Goal: Find specific page/section: Find specific page/section

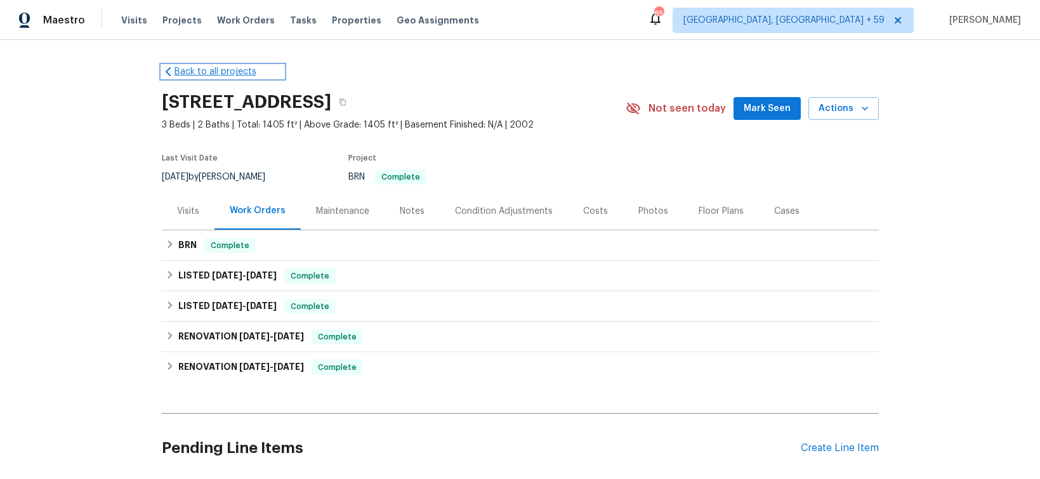
click at [208, 73] on link "Back to all projects" at bounding box center [223, 71] width 122 height 13
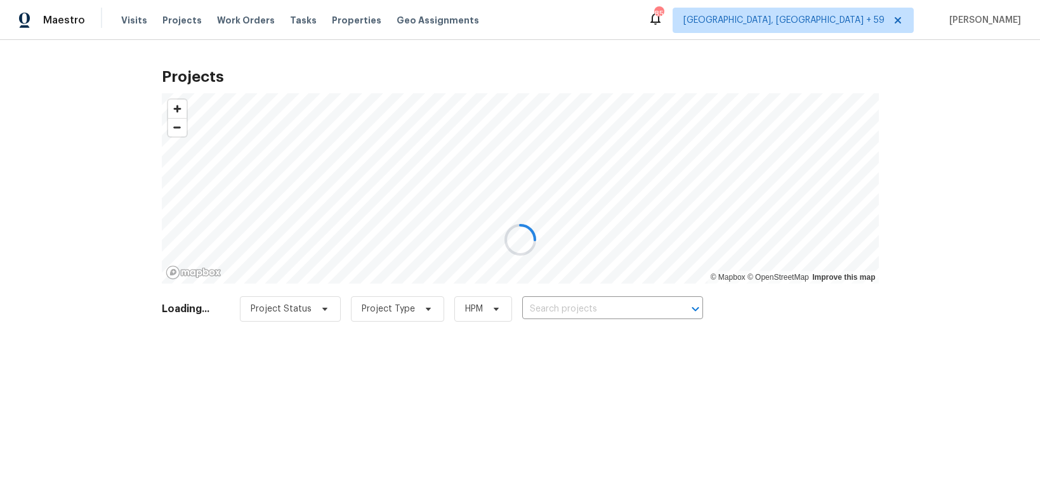
click at [62, 17] on div at bounding box center [520, 239] width 1040 height 479
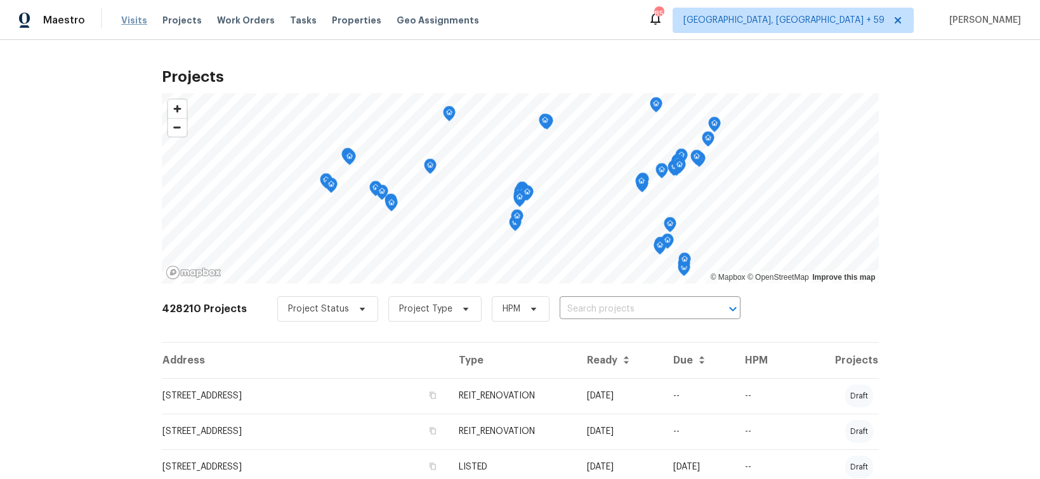
click at [131, 21] on span "Visits" at bounding box center [134, 20] width 26 height 13
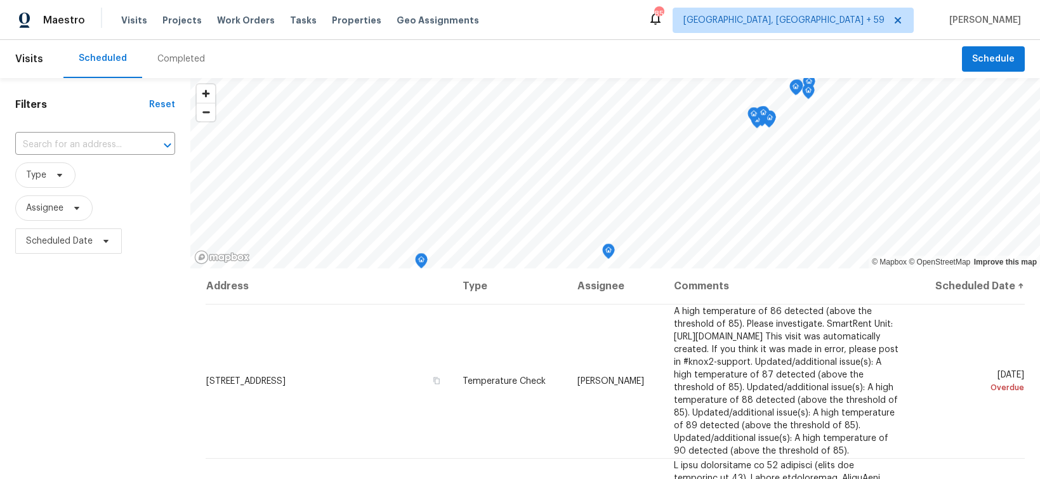
click at [175, 22] on span "Projects" at bounding box center [182, 20] width 39 height 13
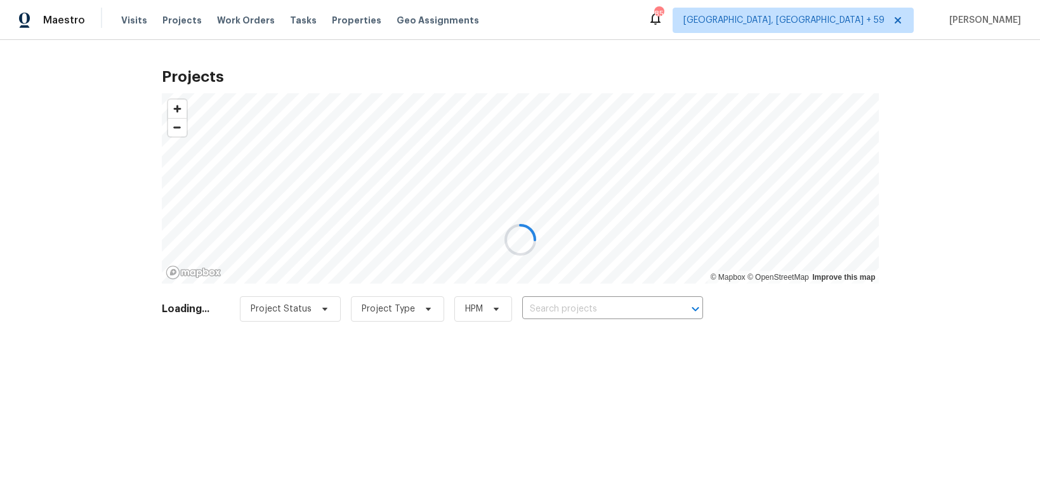
click at [227, 21] on div at bounding box center [520, 239] width 1040 height 479
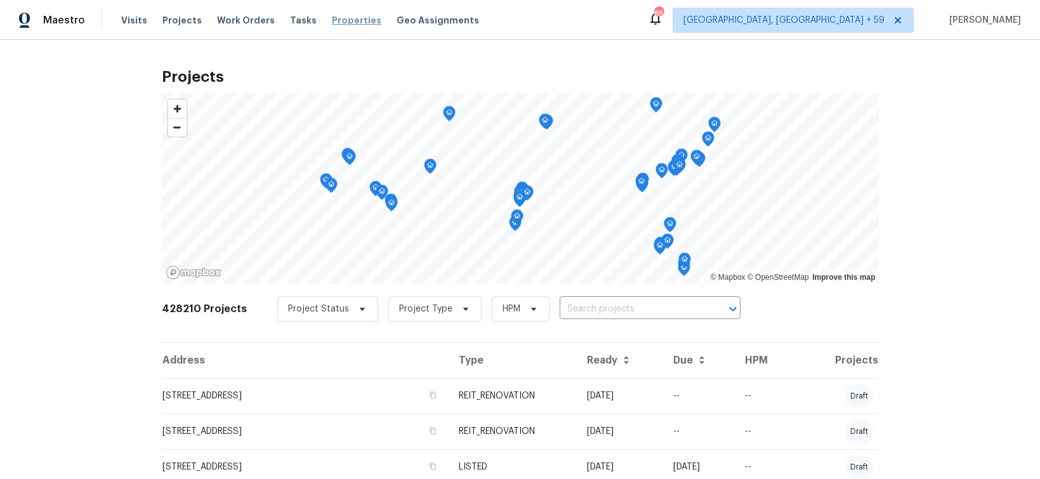
click at [332, 25] on span "Properties" at bounding box center [357, 20] width 50 height 13
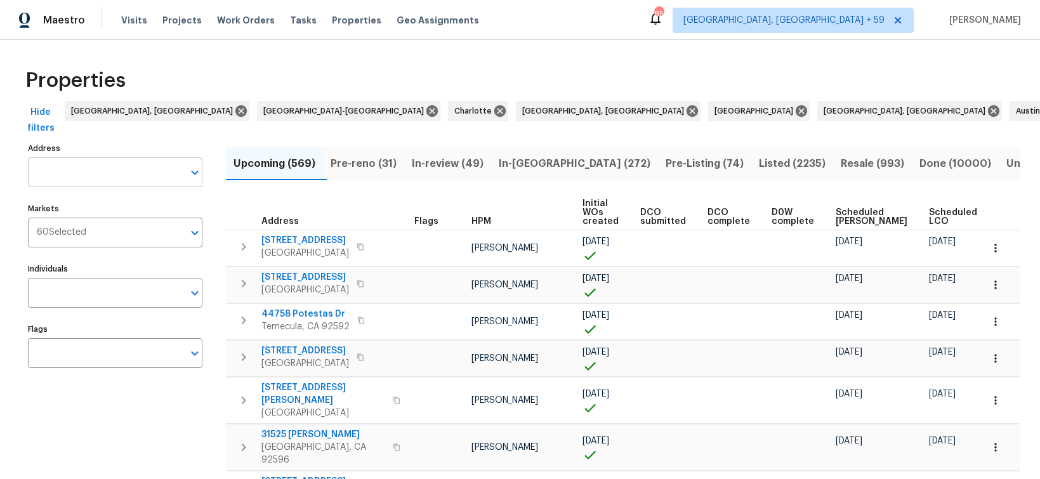
click at [114, 167] on input "Address" at bounding box center [106, 172] width 156 height 30
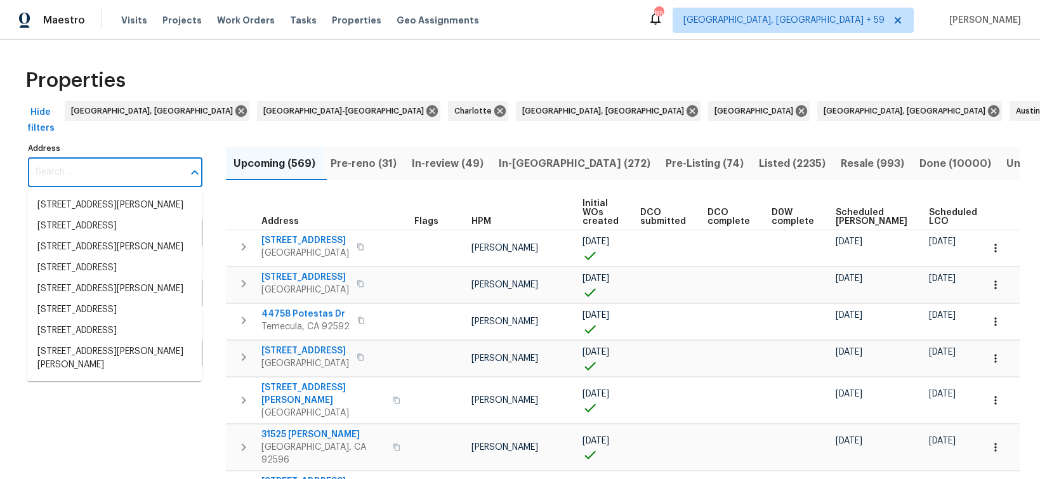
paste input "[STREET_ADDRESS][PERSON_NAME]"
type input "[STREET_ADDRESS][PERSON_NAME]"
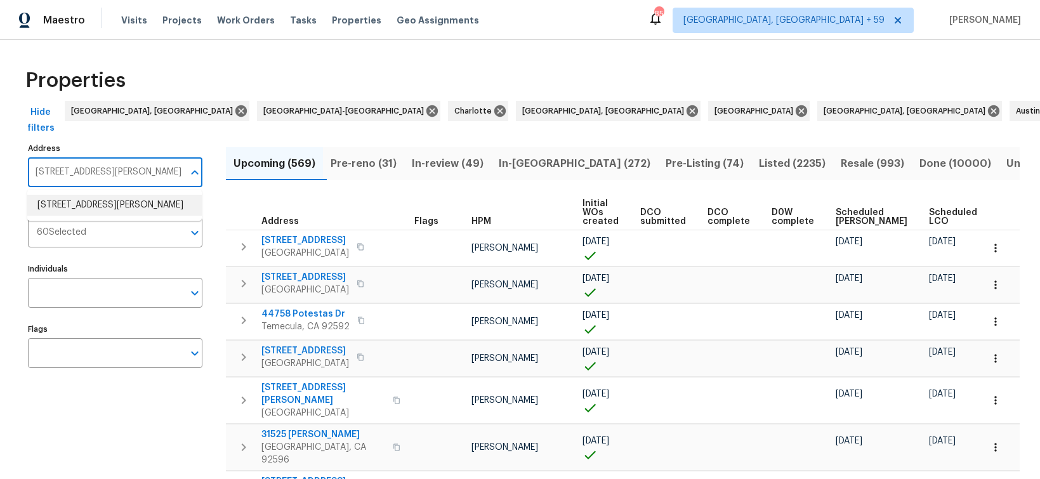
click at [110, 202] on li "[STREET_ADDRESS][PERSON_NAME]" at bounding box center [114, 205] width 175 height 21
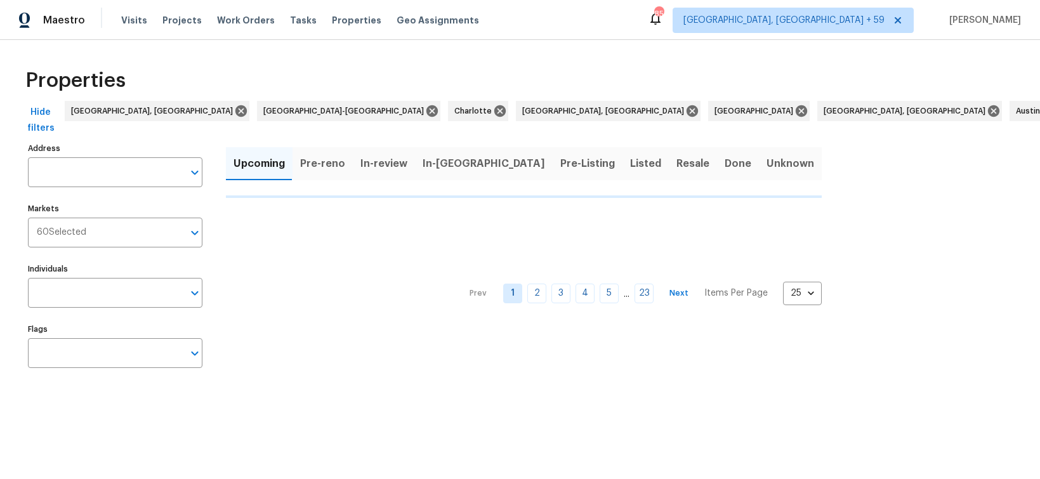
type input "[STREET_ADDRESS][PERSON_NAME]"
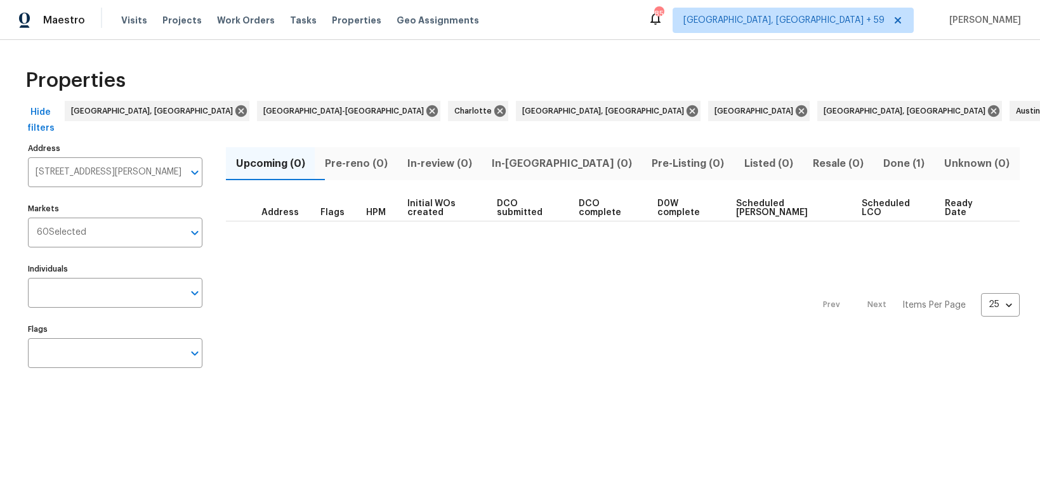
click at [46, 112] on span "Hide filters" at bounding box center [40, 120] width 30 height 31
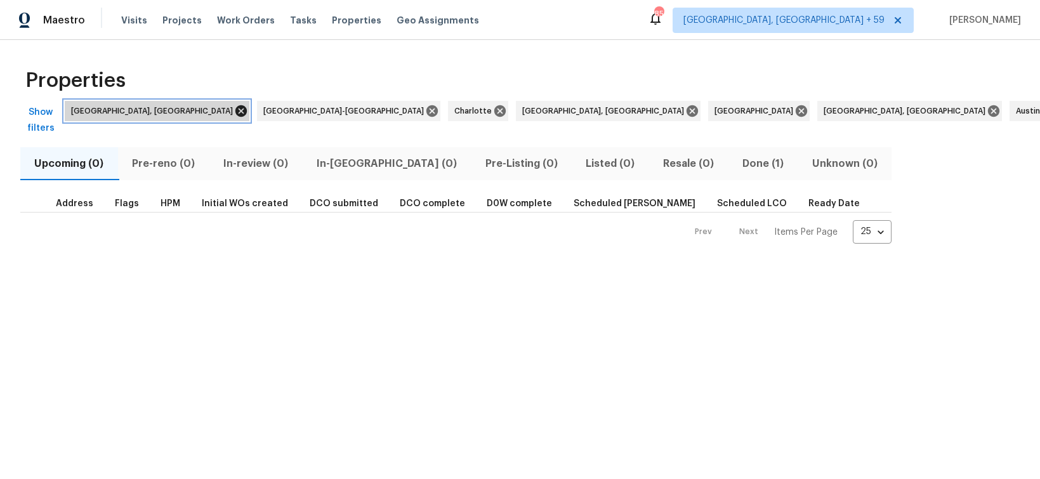
click at [236, 109] on icon at bounding box center [241, 110] width 11 height 11
click at [234, 109] on icon at bounding box center [239, 110] width 11 height 11
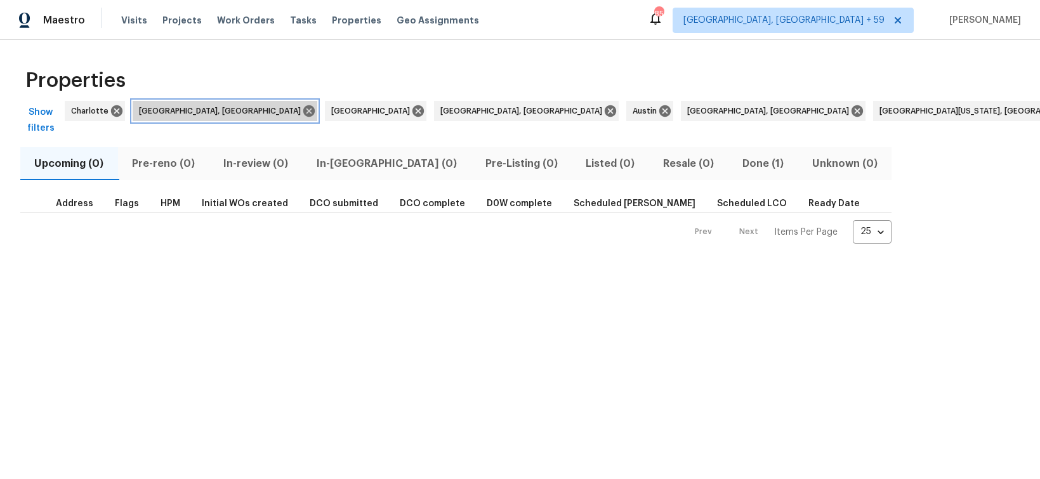
click at [142, 109] on span "[GEOGRAPHIC_DATA], [GEOGRAPHIC_DATA]" at bounding box center [222, 111] width 167 height 13
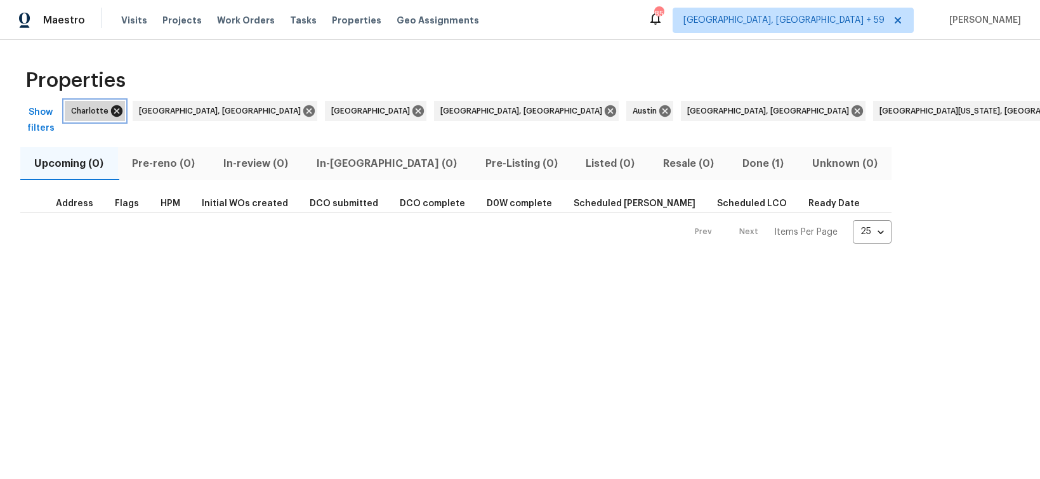
click at [111, 113] on icon at bounding box center [117, 111] width 14 height 14
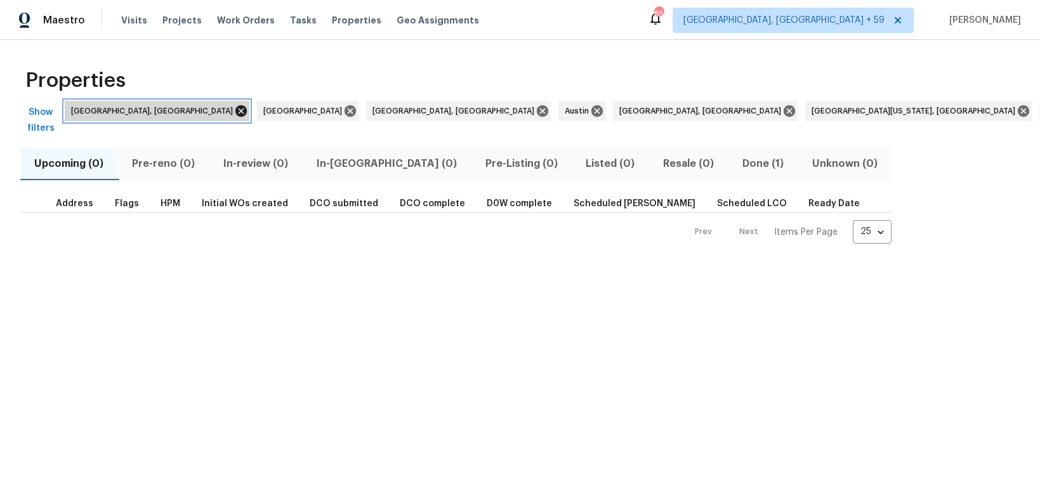
click at [234, 110] on icon at bounding box center [241, 111] width 14 height 14
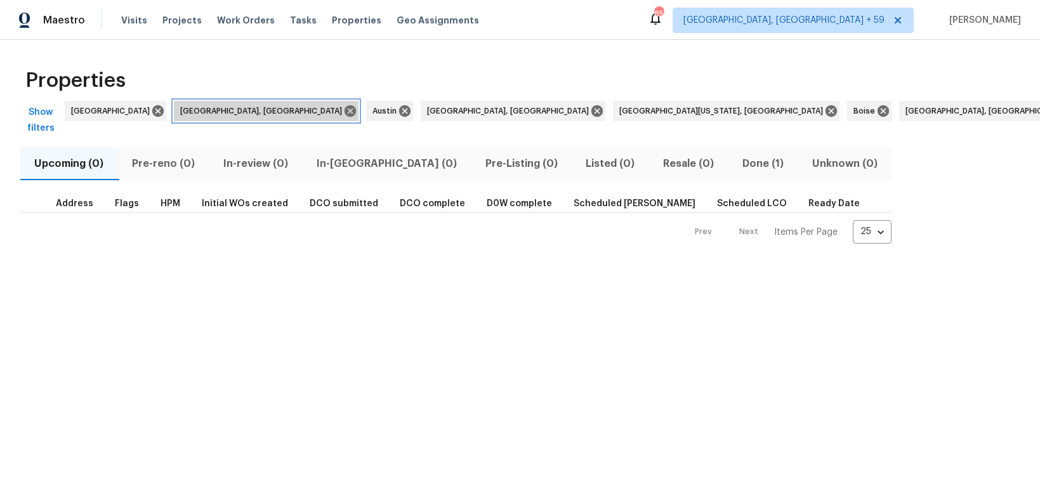
click at [180, 110] on span "[GEOGRAPHIC_DATA], [GEOGRAPHIC_DATA]" at bounding box center [263, 111] width 167 height 13
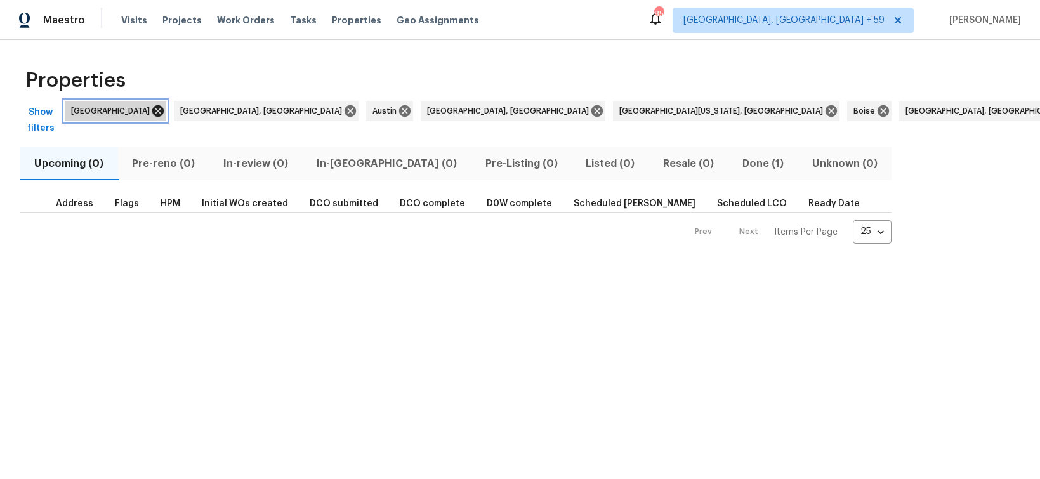
click at [152, 112] on icon at bounding box center [157, 110] width 11 height 11
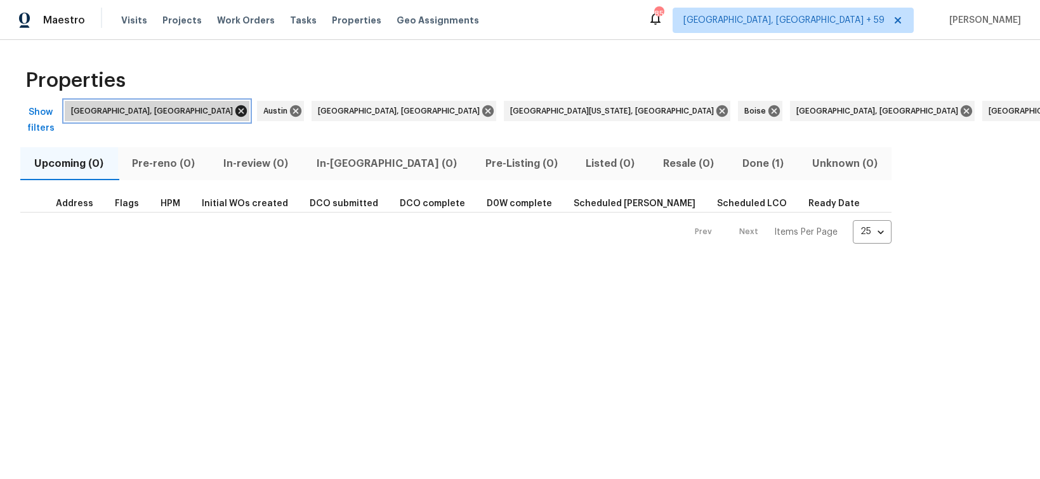
click at [234, 109] on icon at bounding box center [241, 111] width 14 height 14
click at [103, 110] on icon at bounding box center [103, 111] width 14 height 14
click at [236, 110] on icon at bounding box center [241, 110] width 11 height 11
click at [277, 109] on icon at bounding box center [282, 110] width 11 height 11
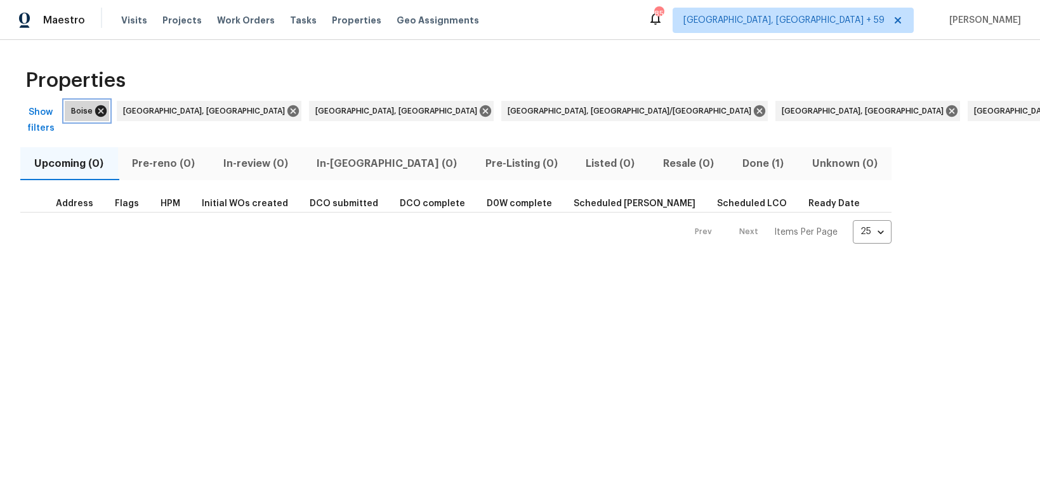
click at [105, 110] on icon at bounding box center [100, 110] width 11 height 11
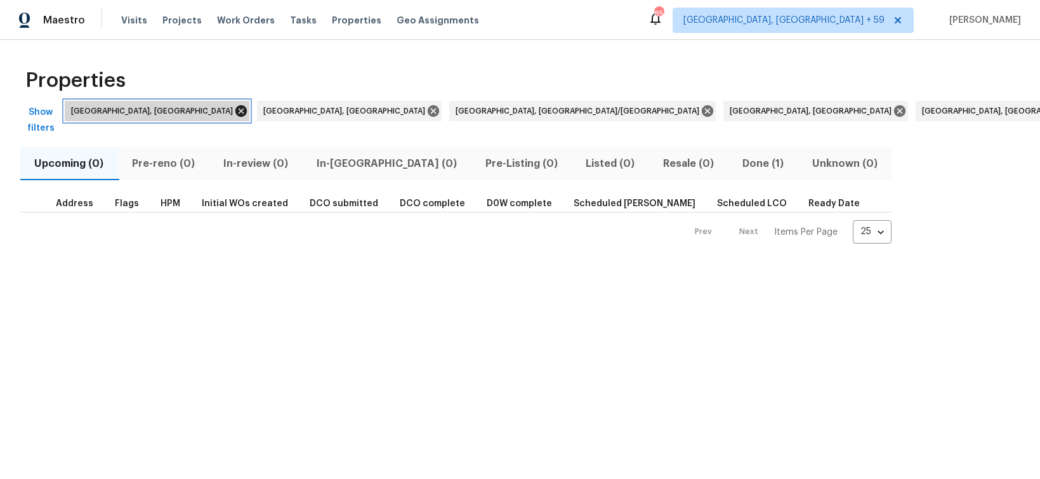
click at [234, 110] on icon at bounding box center [241, 111] width 14 height 14
click at [236, 109] on icon at bounding box center [241, 110] width 11 height 11
click at [316, 110] on icon at bounding box center [323, 111] width 14 height 14
click at [234, 112] on icon at bounding box center [241, 111] width 14 height 14
click at [236, 110] on icon at bounding box center [241, 110] width 11 height 11
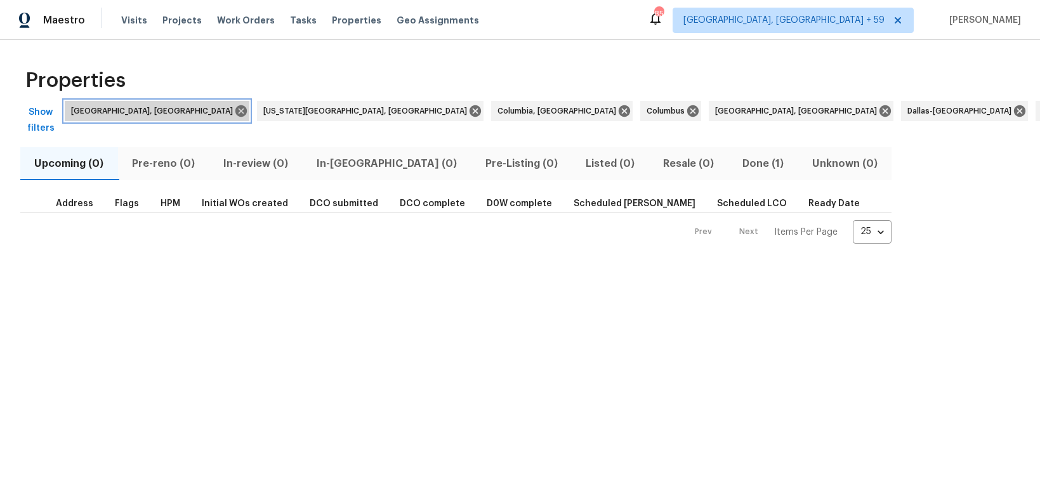
click at [234, 110] on icon at bounding box center [241, 111] width 14 height 14
click at [277, 109] on icon at bounding box center [282, 110] width 11 height 11
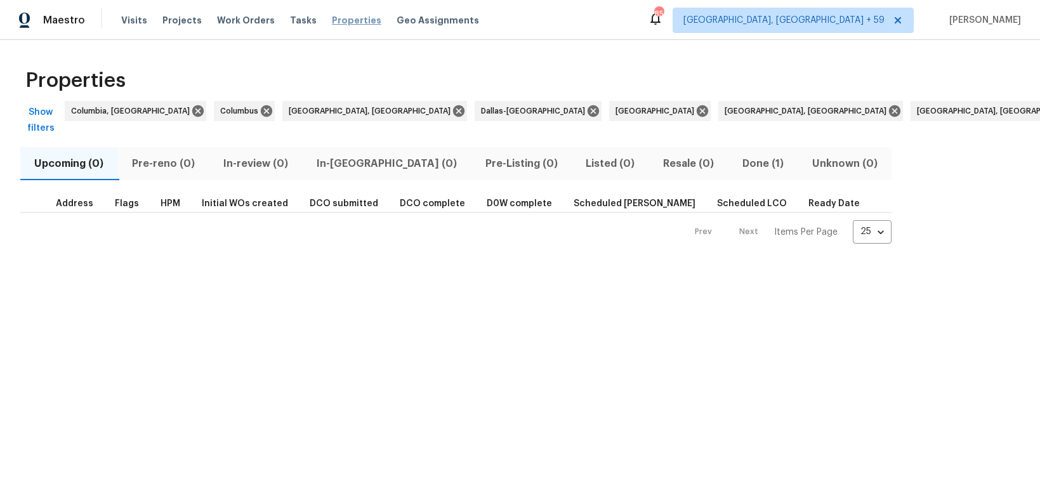
click at [332, 23] on span "Properties" at bounding box center [357, 20] width 50 height 13
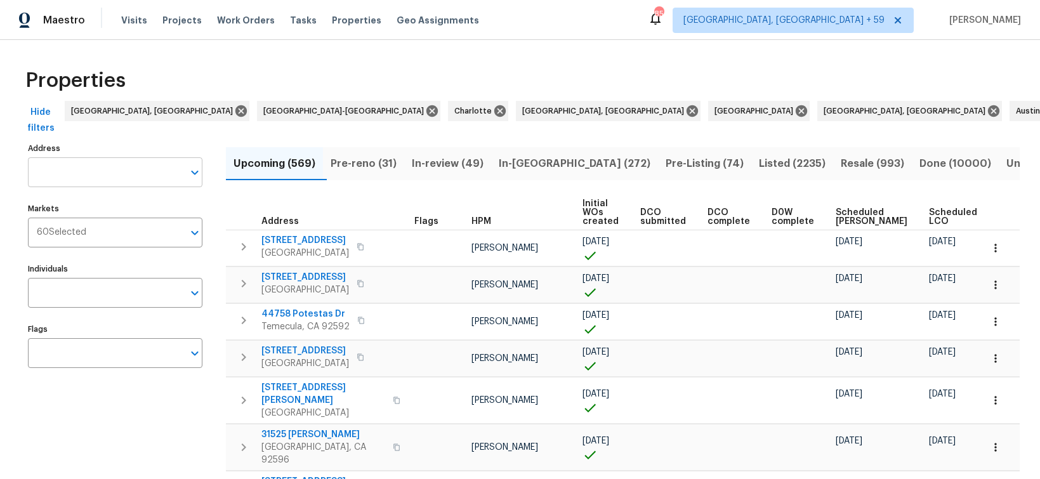
click at [59, 176] on input "Address" at bounding box center [106, 172] width 156 height 30
paste input "[STREET_ADDRESS][PERSON_NAME]"
type input "[STREET_ADDRESS][PERSON_NAME]"
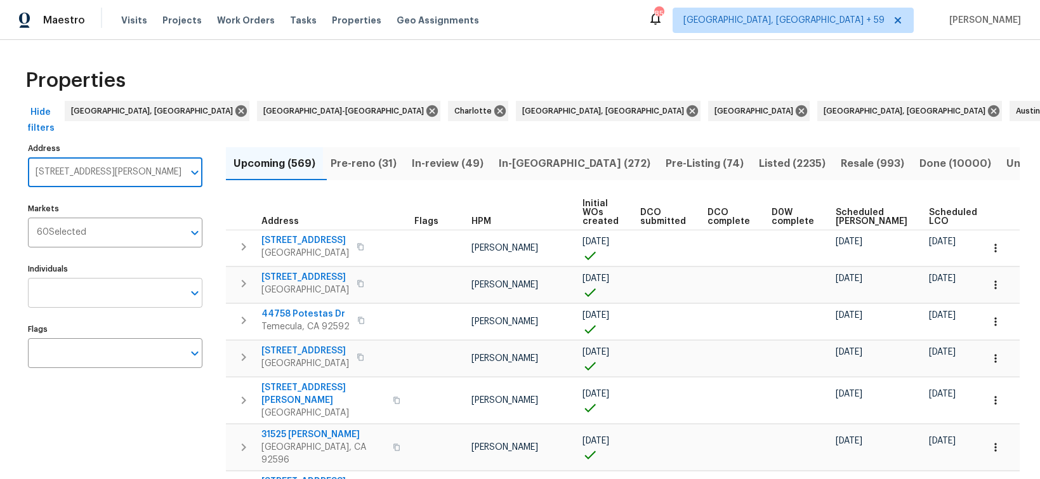
scroll to position [0, 4]
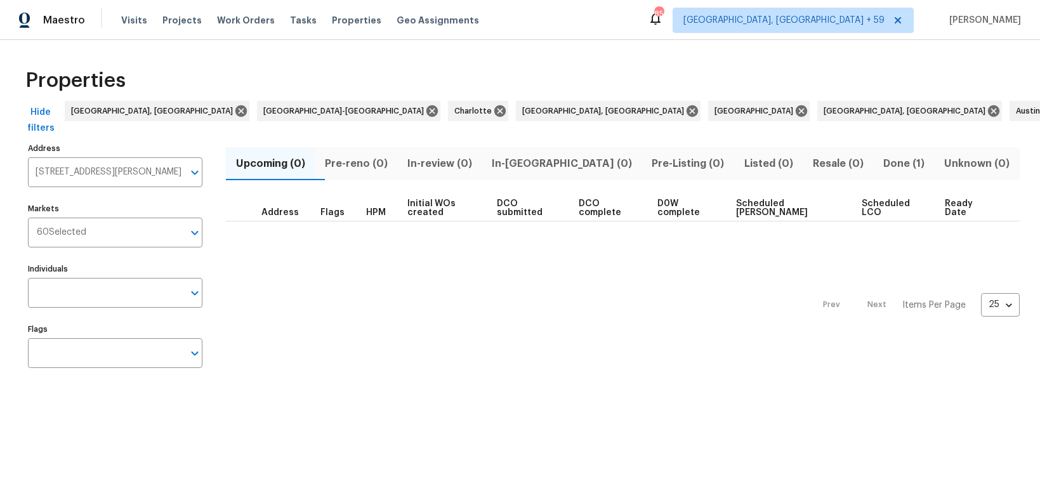
click at [893, 163] on span "Done (1)" at bounding box center [905, 164] width 46 height 18
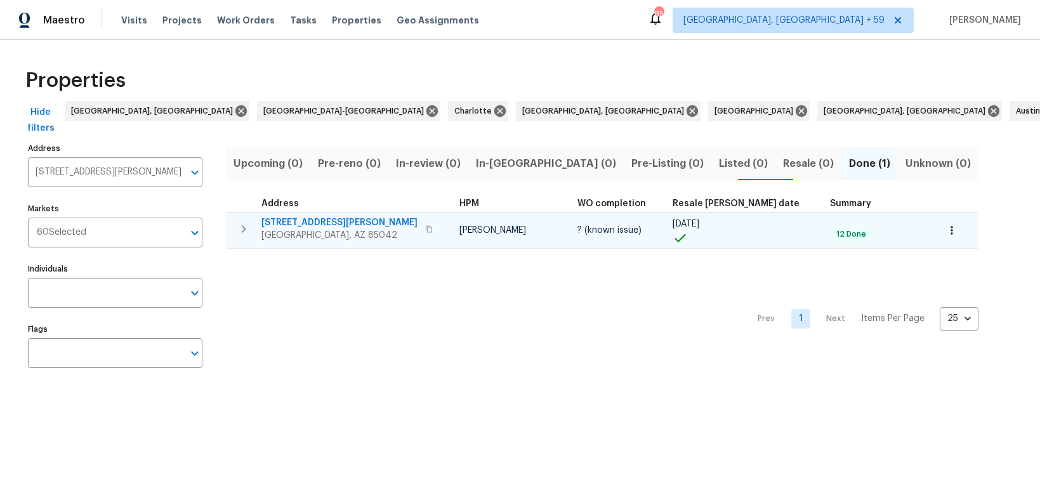
click at [292, 222] on span "2236 E Nancy Ln" at bounding box center [340, 222] width 156 height 13
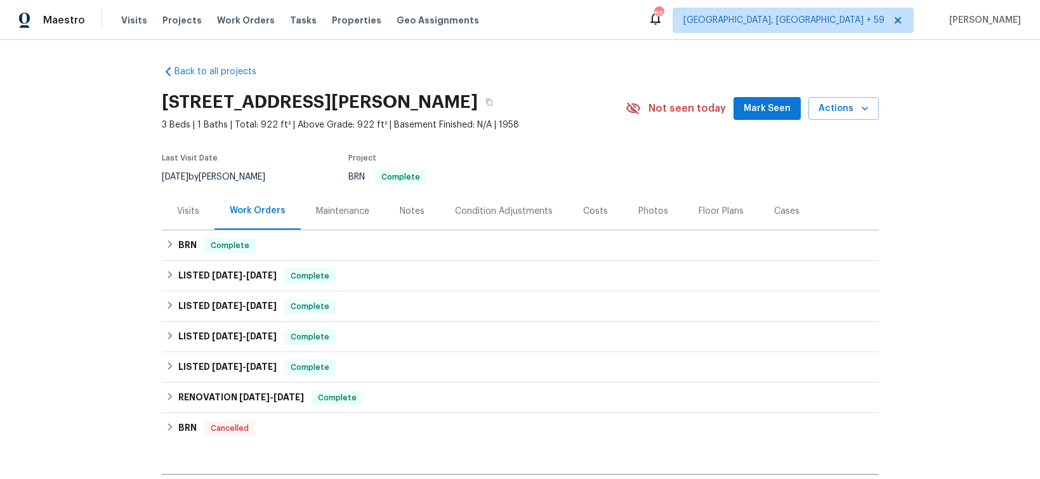
click at [356, 210] on div "Maintenance" at bounding box center [342, 211] width 53 height 13
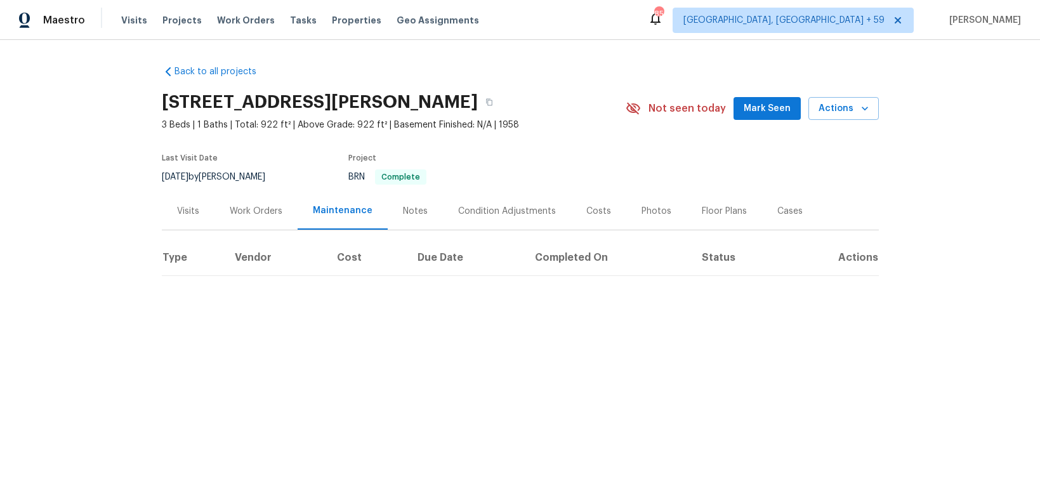
click at [416, 215] on div "Notes" at bounding box center [415, 211] width 25 height 13
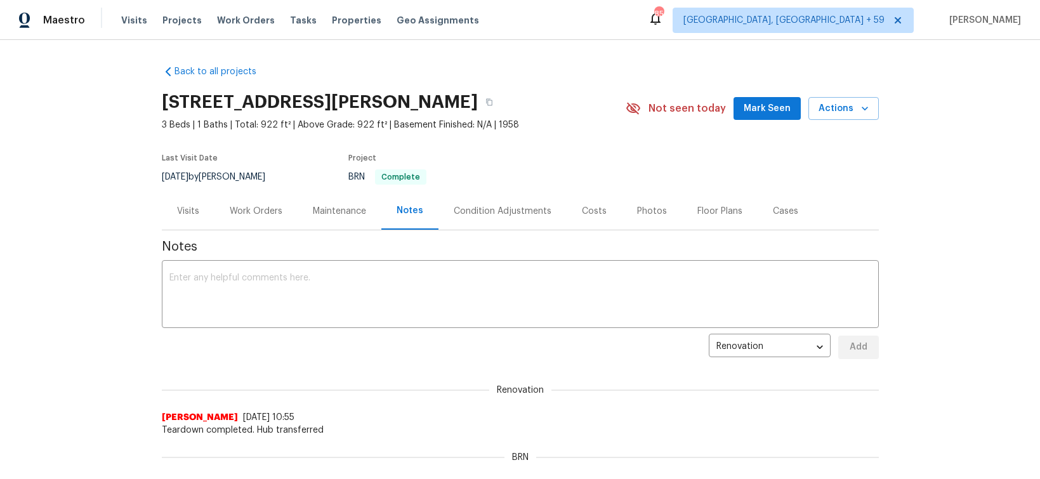
click at [492, 214] on div "Condition Adjustments" at bounding box center [503, 211] width 98 height 13
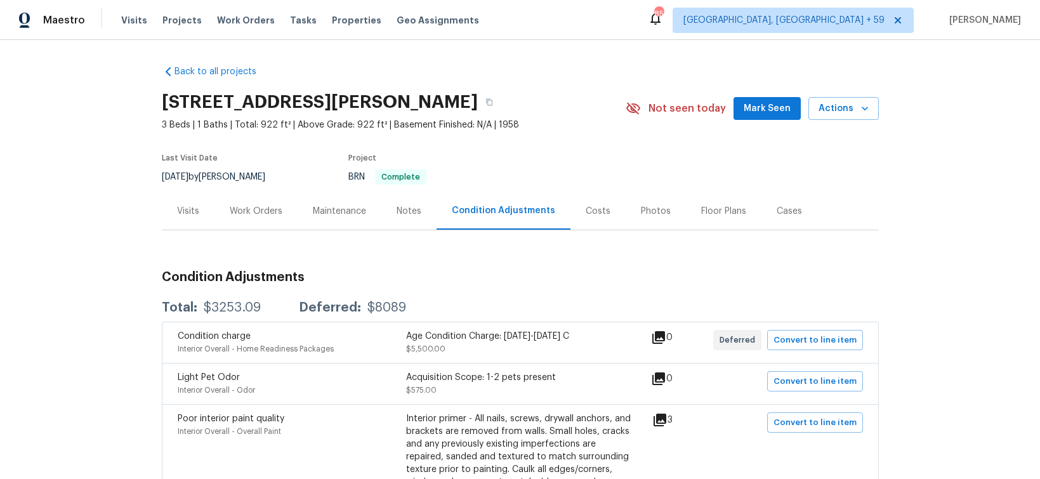
click at [601, 211] on div "Costs" at bounding box center [598, 211] width 25 height 13
